Goal: Find specific page/section: Find specific page/section

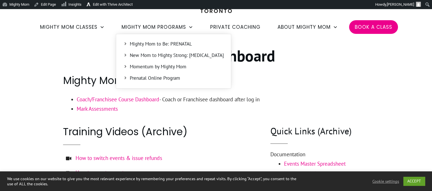
scroll to position [42, 0]
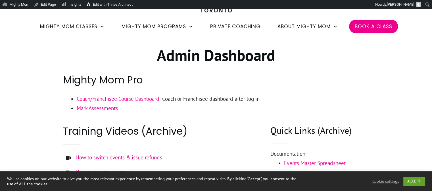
click at [119, 99] on link "Coach/Franchisee Course Dashboard" at bounding box center [118, 98] width 83 height 7
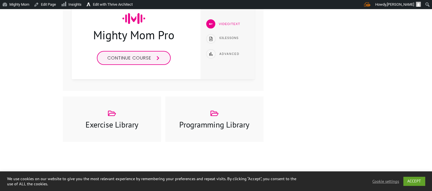
scroll to position [219, 0]
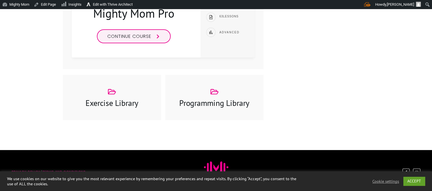
drag, startPoint x: 135, startPoint y: 96, endPoint x: 261, endPoint y: 104, distance: 126.0
click at [261, 104] on div at bounding box center [214, 97] width 98 height 45
click at [224, 86] on div "Programming Library" at bounding box center [214, 97] width 87 height 22
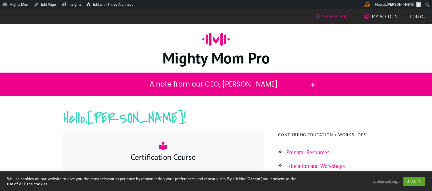
scroll to position [0, 0]
